Goal: Entertainment & Leisure: Consume media (video, audio)

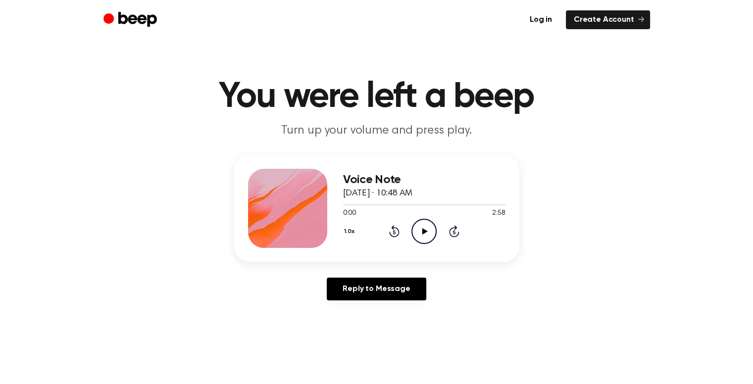
click at [418, 226] on icon "Play Audio" at bounding box center [423, 231] width 25 height 25
click at [432, 232] on icon "Pause Audio" at bounding box center [423, 231] width 25 height 25
click at [424, 230] on icon at bounding box center [424, 231] width 5 height 6
click at [373, 203] on div at bounding box center [424, 204] width 162 height 8
click at [411, 204] on div at bounding box center [424, 204] width 162 height 1
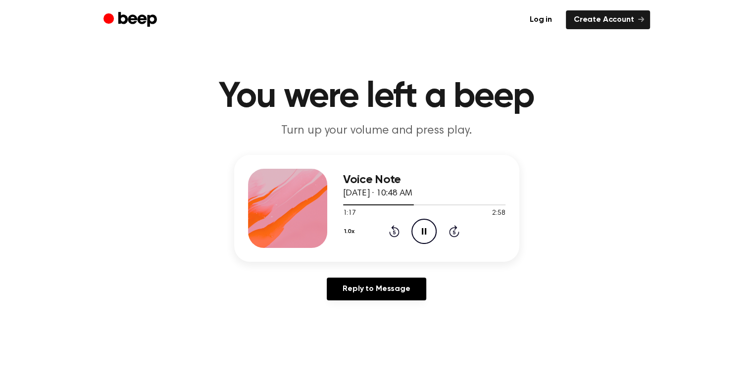
click at [450, 235] on icon at bounding box center [454, 231] width 10 height 12
click at [454, 202] on div at bounding box center [424, 204] width 162 height 8
click at [470, 202] on div at bounding box center [424, 204] width 162 height 8
click at [451, 229] on icon at bounding box center [454, 231] width 10 height 12
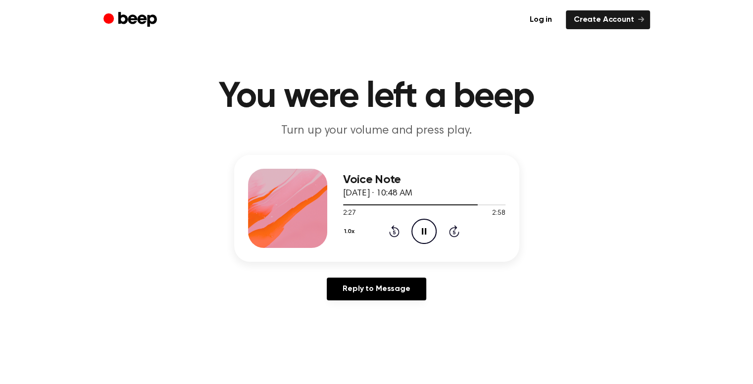
click at [451, 229] on icon at bounding box center [454, 231] width 10 height 12
